Goal: Navigation & Orientation: Find specific page/section

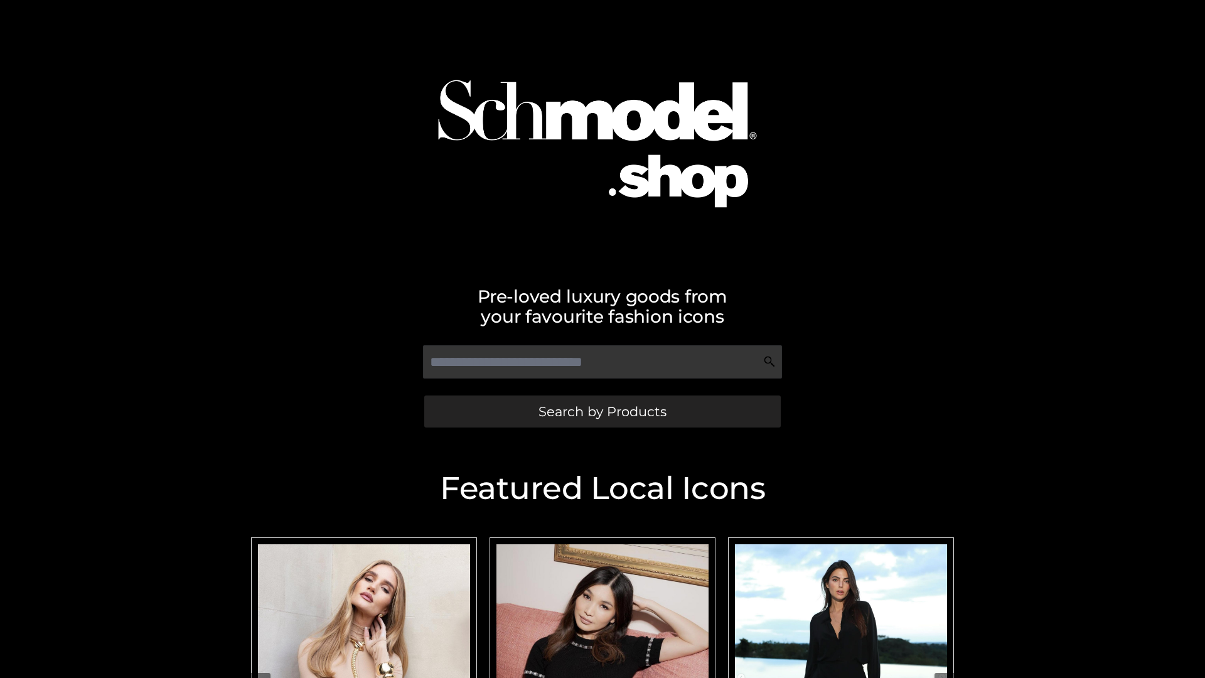
click at [602, 411] on span "Search by Products" at bounding box center [603, 411] width 128 height 13
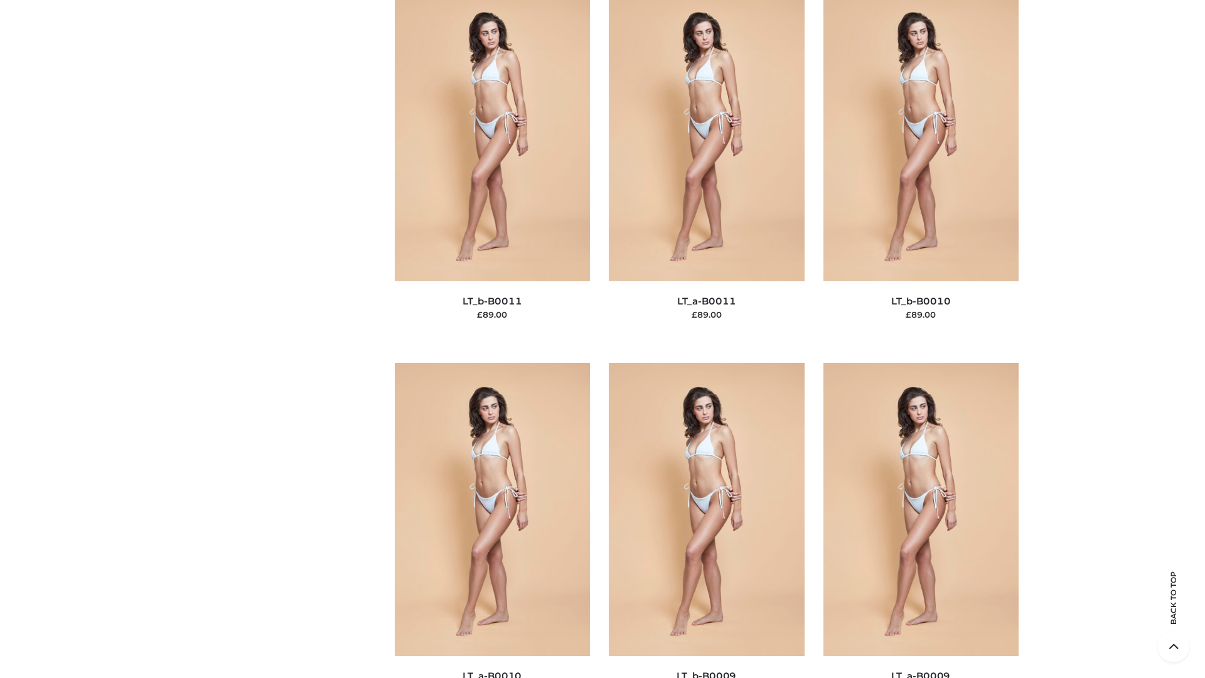
scroll to position [5639, 0]
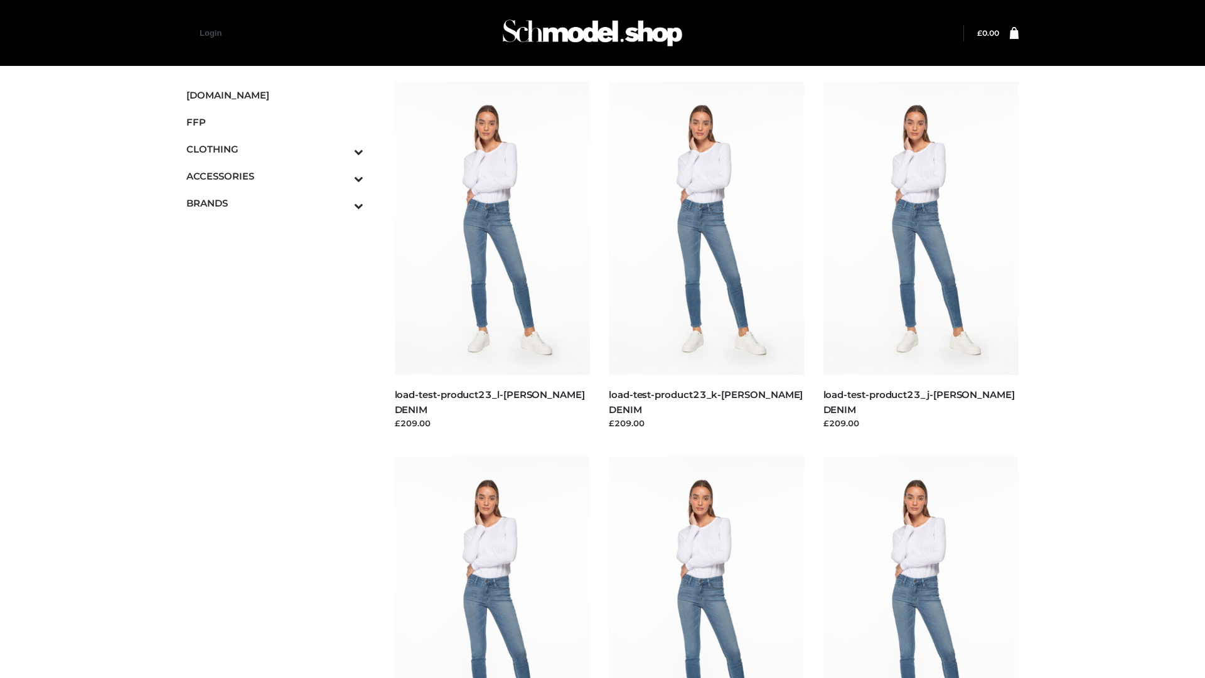
scroll to position [1101, 0]
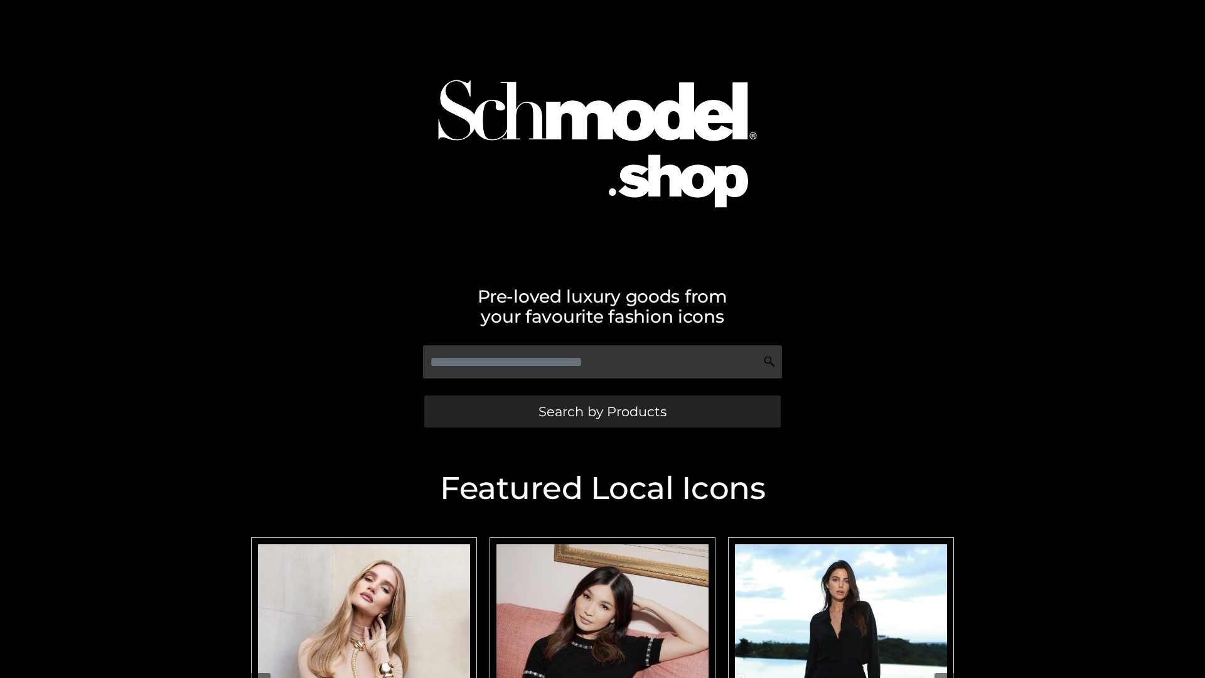
click at [602, 411] on span "Search by Products" at bounding box center [603, 411] width 128 height 13
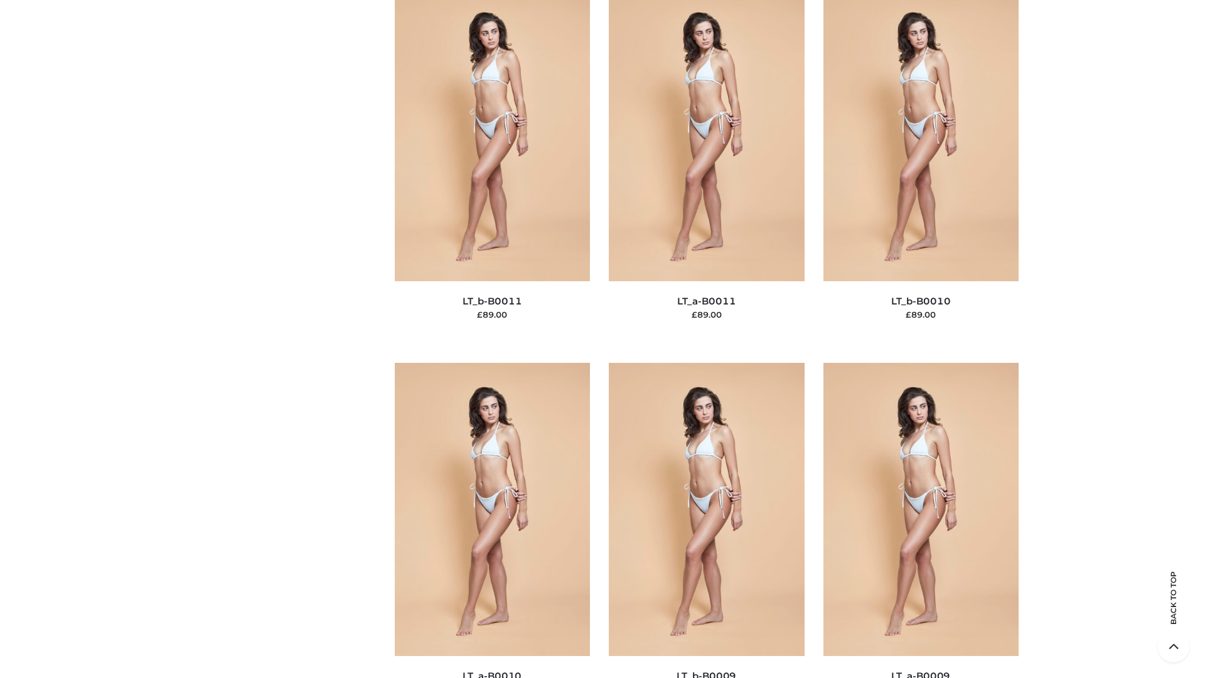
scroll to position [5639, 0]
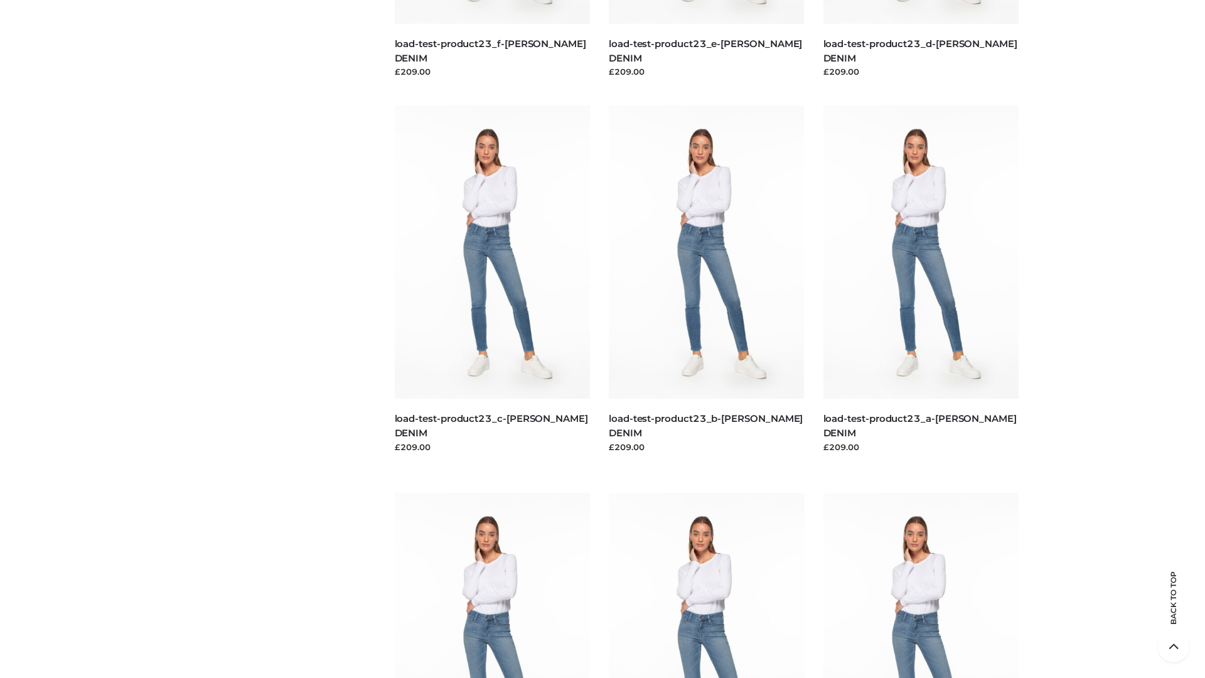
scroll to position [1101, 0]
